Goal: Information Seeking & Learning: Find specific fact

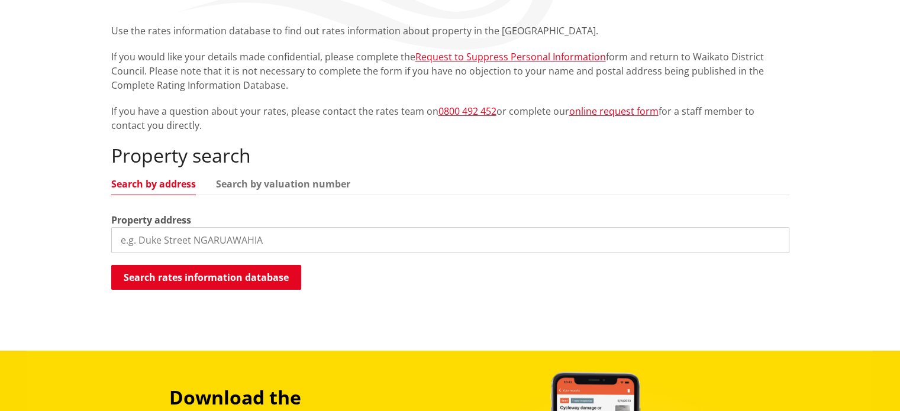
scroll to position [237, 0]
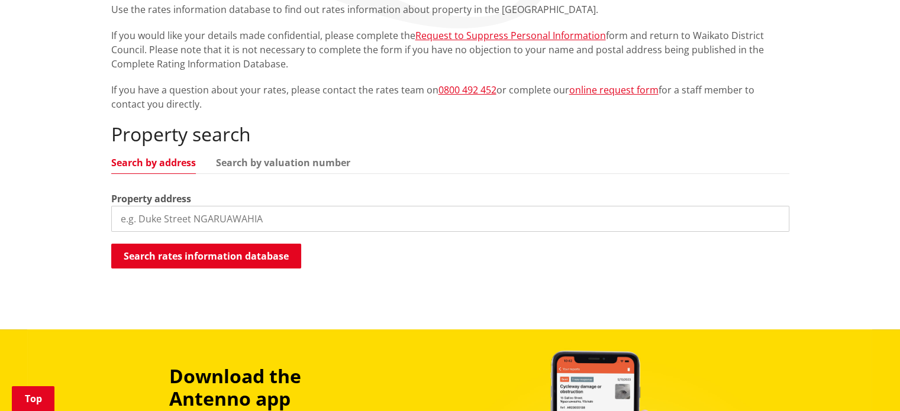
click at [207, 222] on input "search" at bounding box center [450, 219] width 678 height 26
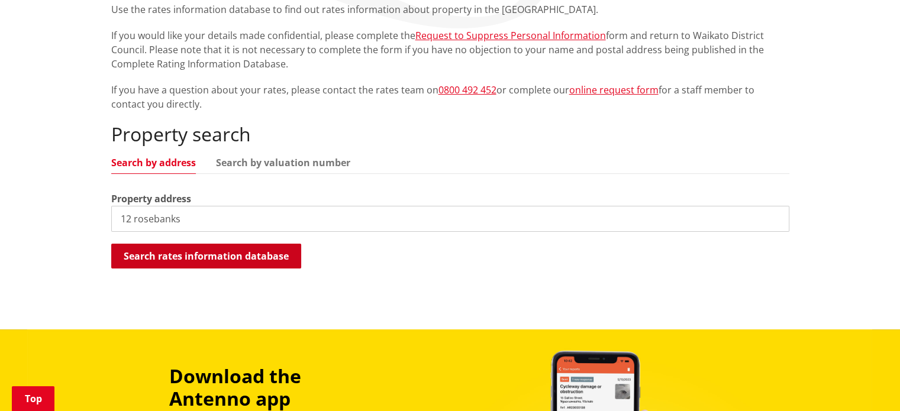
type input "12 rosebanks"
click at [208, 257] on button "Search rates information database" at bounding box center [206, 256] width 190 height 25
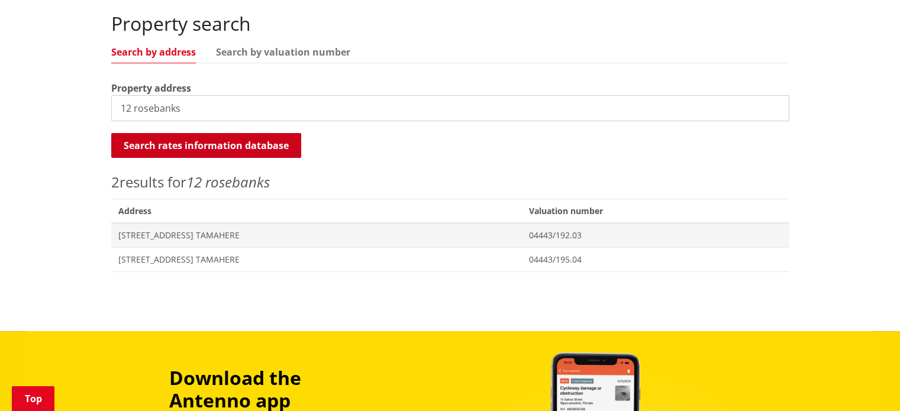
scroll to position [355, 0]
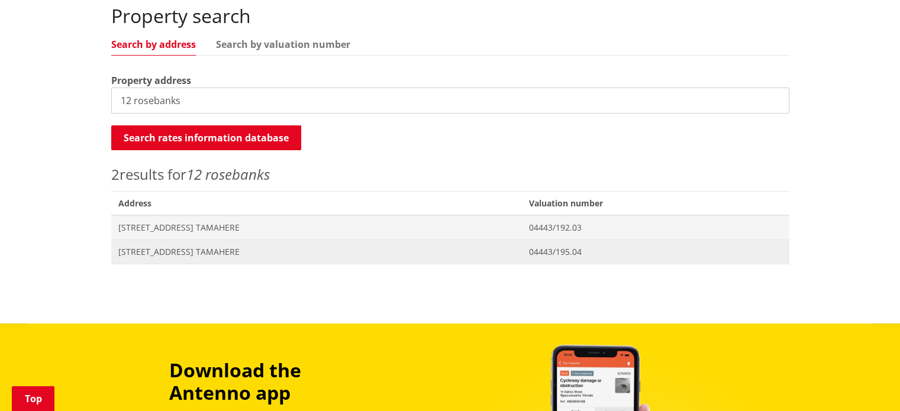
click at [208, 250] on span "[STREET_ADDRESS] TAMAHERE" at bounding box center [316, 252] width 396 height 12
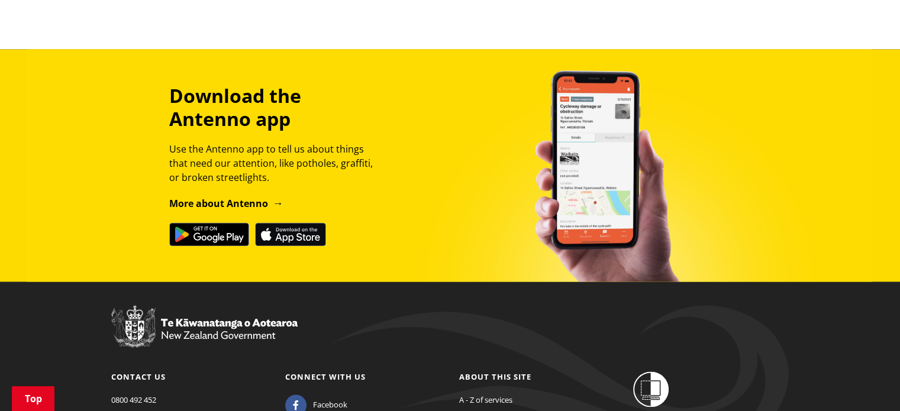
scroll to position [1775, 0]
